Goal: Entertainment & Leisure: Consume media (video, audio)

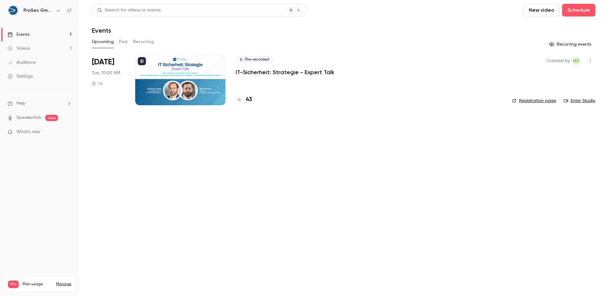
click at [44, 51] on link "Videos 1" at bounding box center [39, 49] width 79 height 14
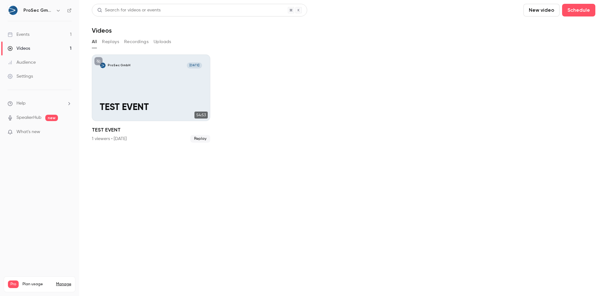
click at [44, 35] on link "Events 1" at bounding box center [39, 35] width 79 height 14
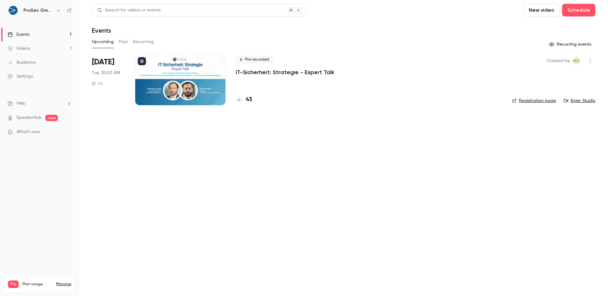
click at [23, 42] on link "Videos 1" at bounding box center [39, 49] width 79 height 14
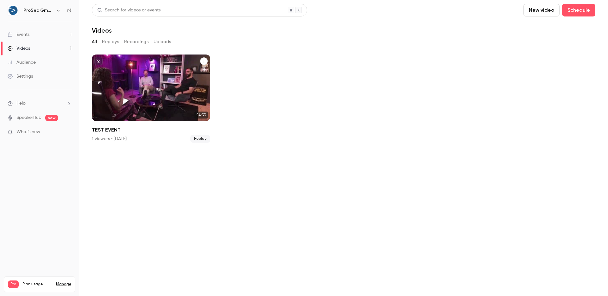
click at [153, 89] on div "ProSec GmbH [DATE] TEST EVENT" at bounding box center [151, 88] width 119 height 67
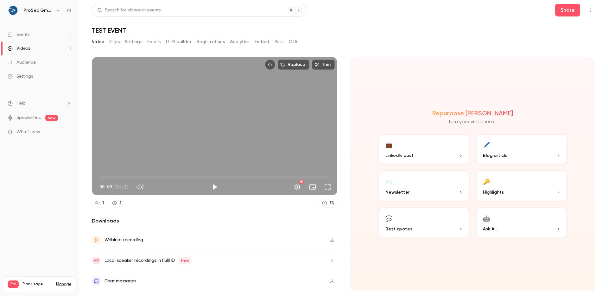
click at [309, 176] on span "00:00" at bounding box center [215, 177] width 230 height 10
click at [316, 176] on span "49:54" at bounding box center [215, 177] width 230 height 10
click at [320, 176] on span "52:32" at bounding box center [215, 177] width 230 height 10
click at [324, 177] on span "52:32" at bounding box center [215, 177] width 230 height 10
click at [215, 187] on button "Play" at bounding box center [215, 187] width 13 height 13
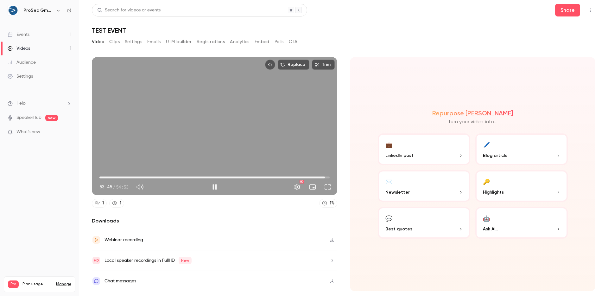
click at [326, 177] on span "53:45" at bounding box center [325, 178] width 2 height 2
click at [328, 178] on span "54:08" at bounding box center [327, 178] width 2 height 2
click at [216, 186] on button "Pause" at bounding box center [215, 187] width 13 height 13
click at [212, 185] on button "Play" at bounding box center [215, 187] width 13 height 13
click at [217, 190] on button "Pause" at bounding box center [215, 187] width 13 height 13
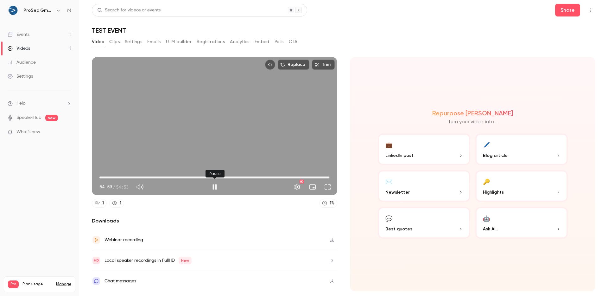
type input "******"
click at [292, 40] on button "CTA" at bounding box center [293, 42] width 9 height 10
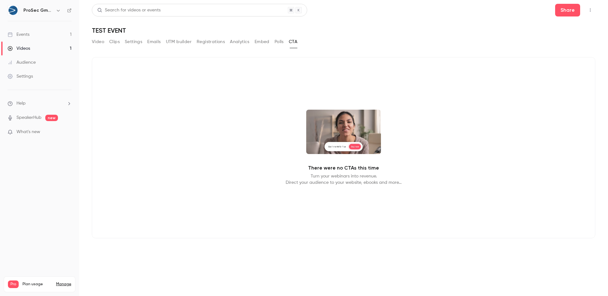
click at [351, 147] on video at bounding box center [343, 132] width 75 height 44
click at [101, 41] on button "Video" at bounding box center [98, 42] width 12 height 10
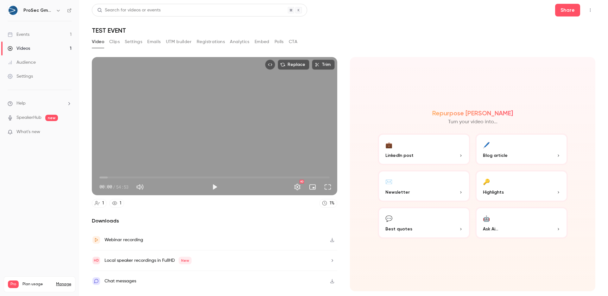
click at [293, 42] on button "CTA" at bounding box center [293, 42] width 9 height 10
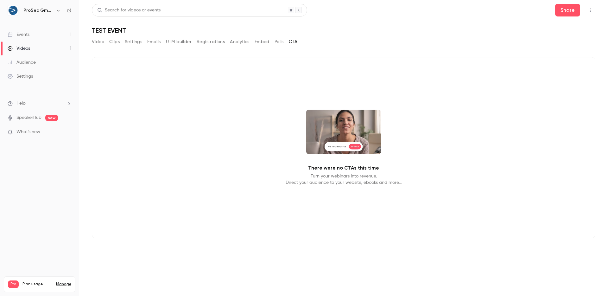
click at [293, 40] on button "CTA" at bounding box center [293, 42] width 9 height 10
click at [95, 42] on button "Video" at bounding box center [98, 42] width 12 height 10
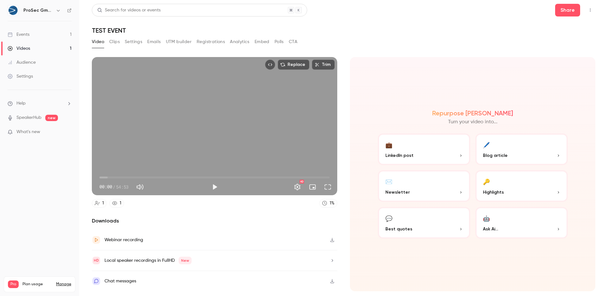
click at [30, 35] on link "Events 1" at bounding box center [39, 35] width 79 height 14
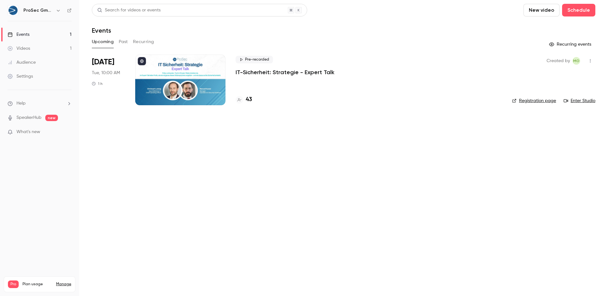
click at [34, 48] on link "Videos 1" at bounding box center [39, 49] width 79 height 14
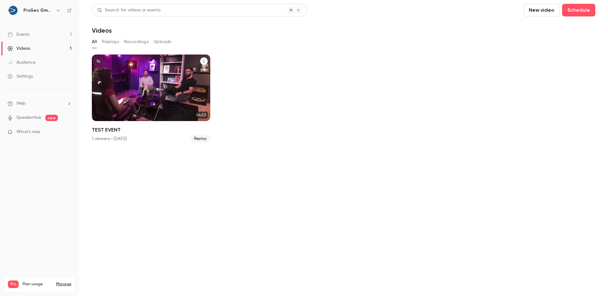
click at [133, 108] on p "TEST EVENT" at bounding box center [151, 107] width 102 height 11
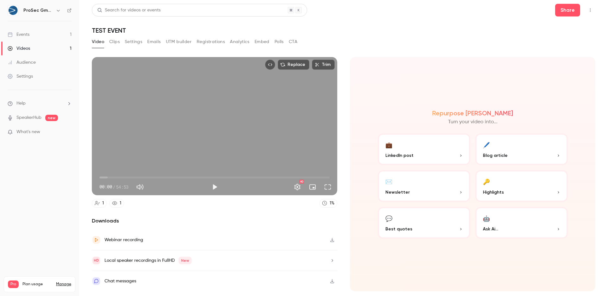
click at [292, 41] on button "CTA" at bounding box center [293, 42] width 9 height 10
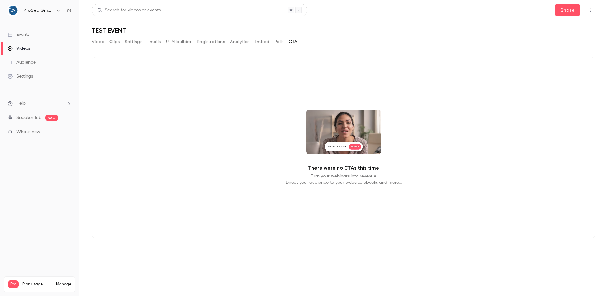
click at [98, 42] on button "Video" at bounding box center [98, 42] width 12 height 10
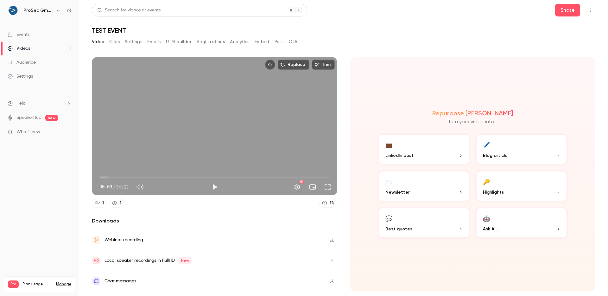
click at [113, 42] on button "Clips" at bounding box center [114, 42] width 10 height 10
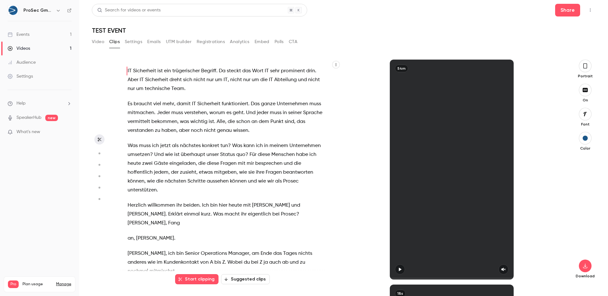
click at [134, 42] on button "Settings" at bounding box center [133, 42] width 17 height 10
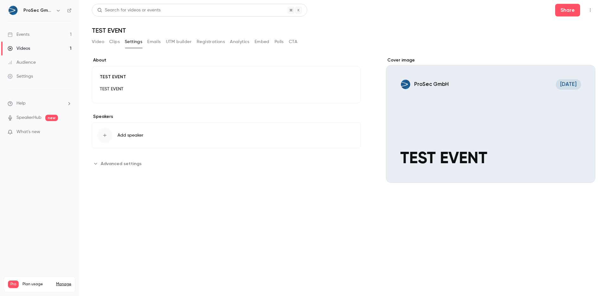
click at [157, 41] on button "Emails" at bounding box center [153, 42] width 13 height 10
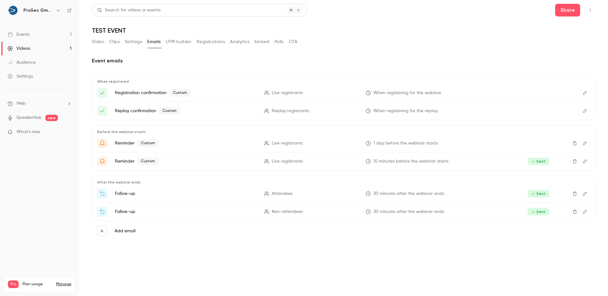
click at [181, 41] on button "UTM builder" at bounding box center [179, 42] width 26 height 10
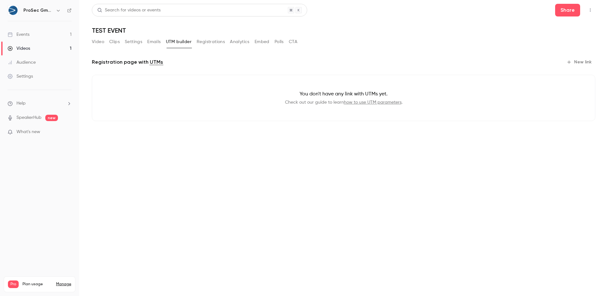
click at [213, 40] on button "Registrations" at bounding box center [211, 42] width 28 height 10
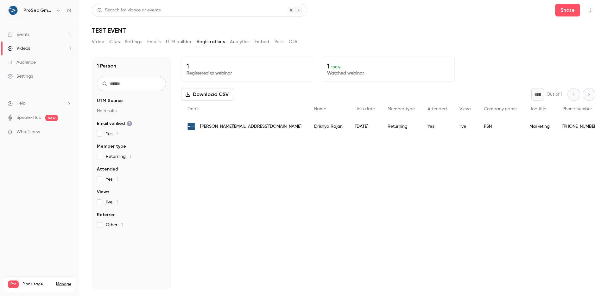
click at [235, 41] on button "Analytics" at bounding box center [240, 42] width 20 height 10
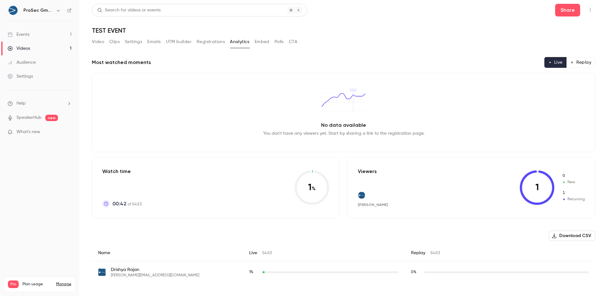
click at [260, 41] on button "Embed" at bounding box center [262, 42] width 15 height 10
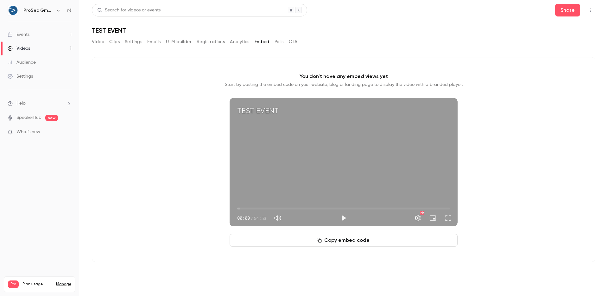
click at [282, 42] on button "Polls" at bounding box center [279, 42] width 9 height 10
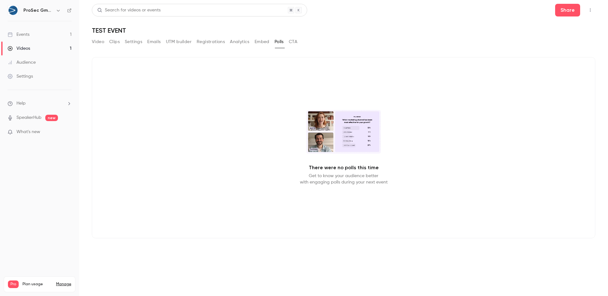
click at [293, 41] on button "CTA" at bounding box center [293, 42] width 9 height 10
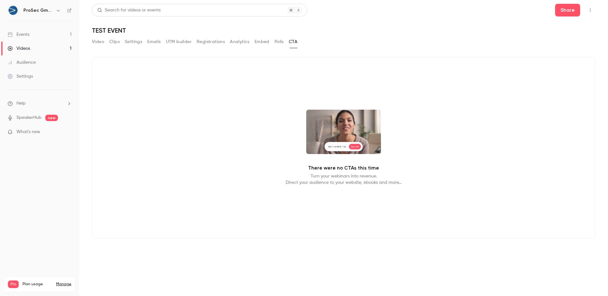
click at [480, 83] on div "There were no CTAs this time Turn your webinars into revenue. Direct your audie…" at bounding box center [344, 147] width 504 height 181
click at [591, 10] on icon "Top Bar Actions" at bounding box center [590, 10] width 5 height 4
